Goal: Find contact information: Find contact information

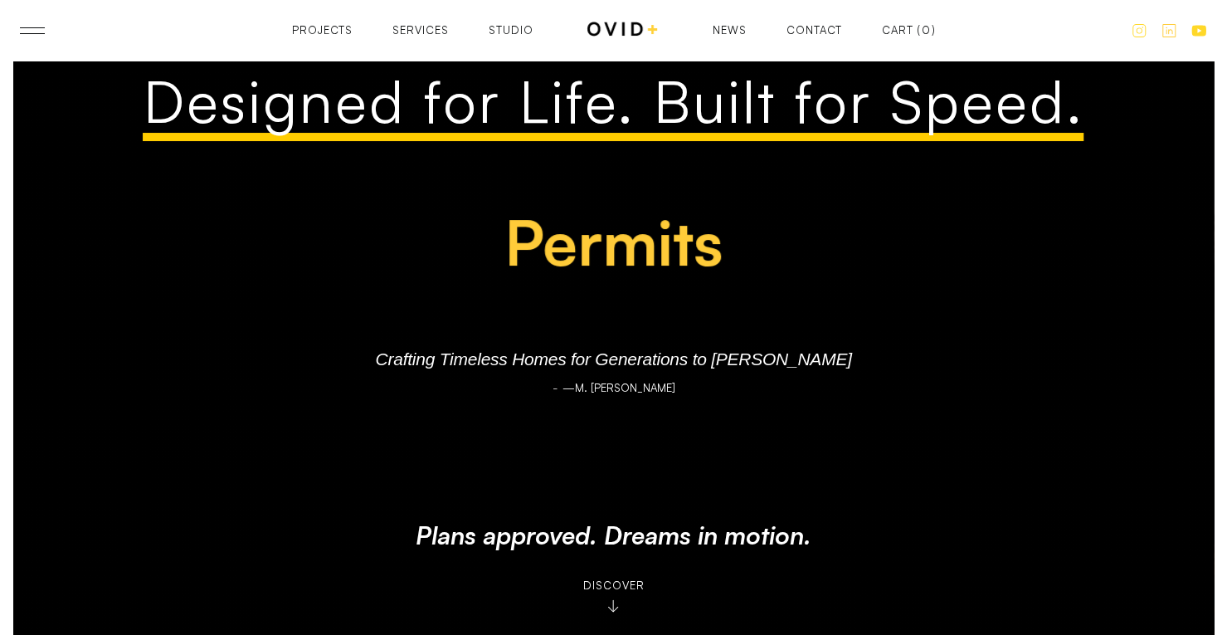
click at [806, 36] on div "Contact" at bounding box center [815, 41] width 56 height 11
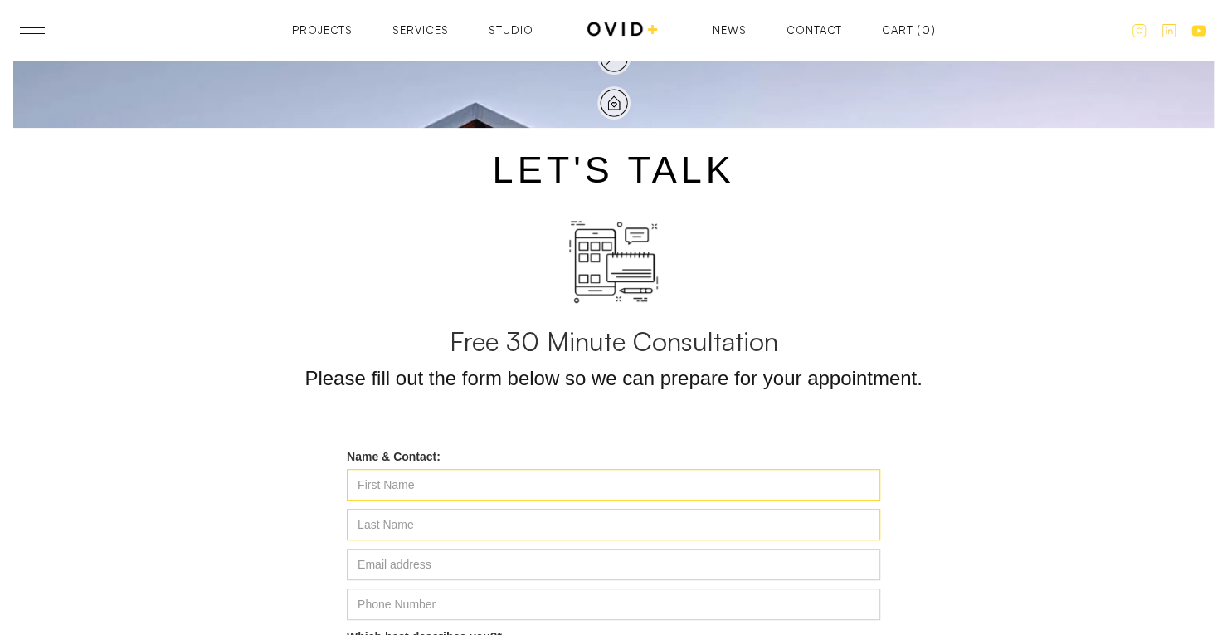
scroll to position [246, 0]
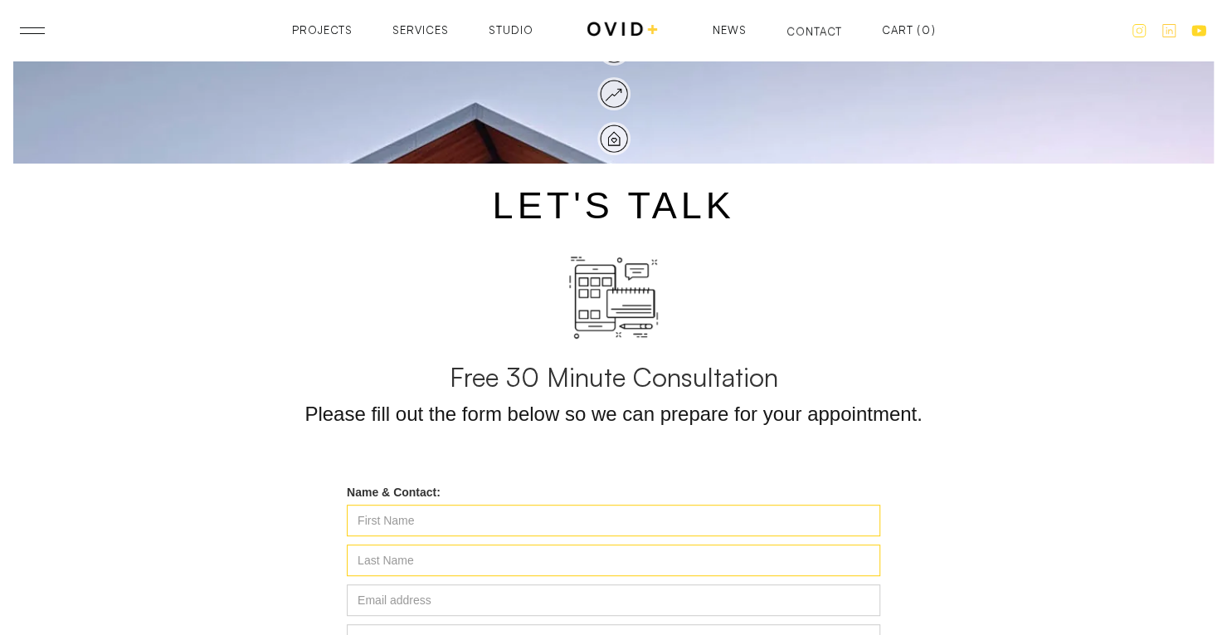
click at [807, 27] on div "Contact" at bounding box center [815, 32] width 56 height 11
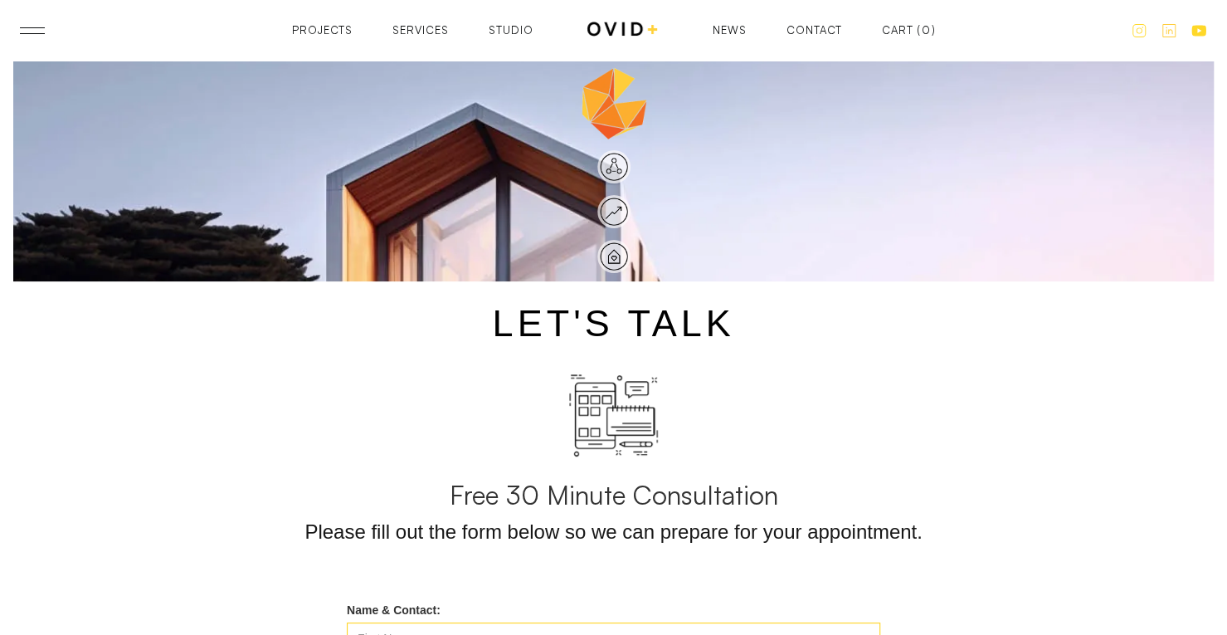
scroll to position [166, 0]
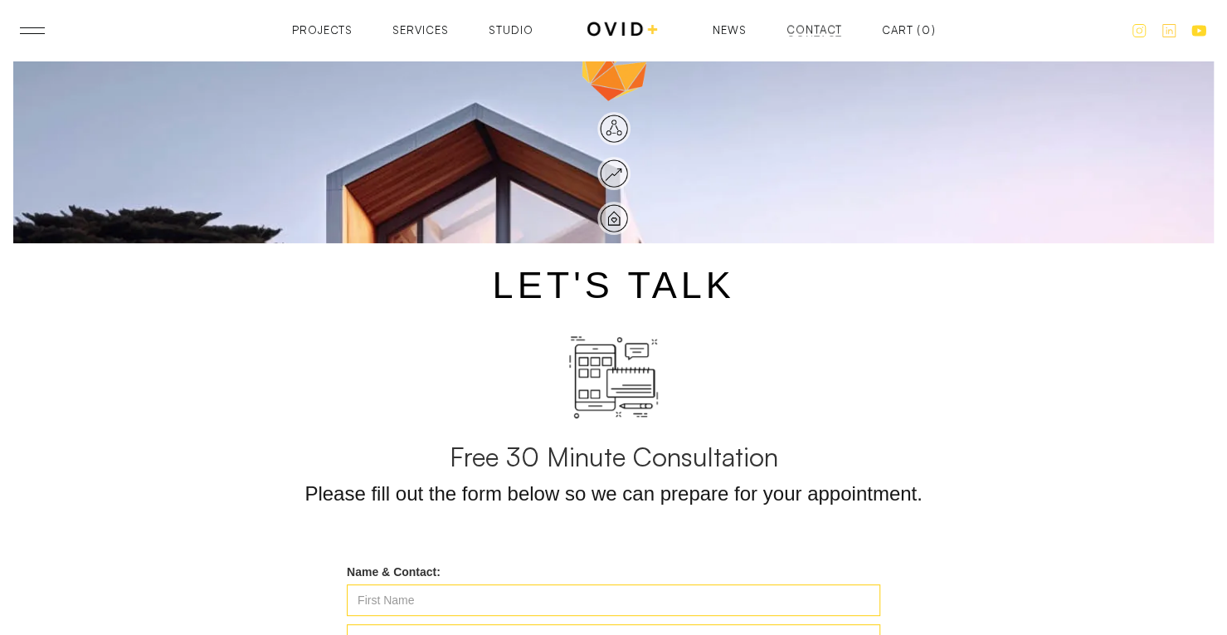
click at [781, 26] on nav "News News Contact Contact Cart ( 0 ) Cart Close Subtotal Pay with browser. Cont…" at bounding box center [824, 30] width 223 height 11
click at [796, 32] on div "Contact" at bounding box center [815, 30] width 56 height 11
